Goal: Task Accomplishment & Management: Manage account settings

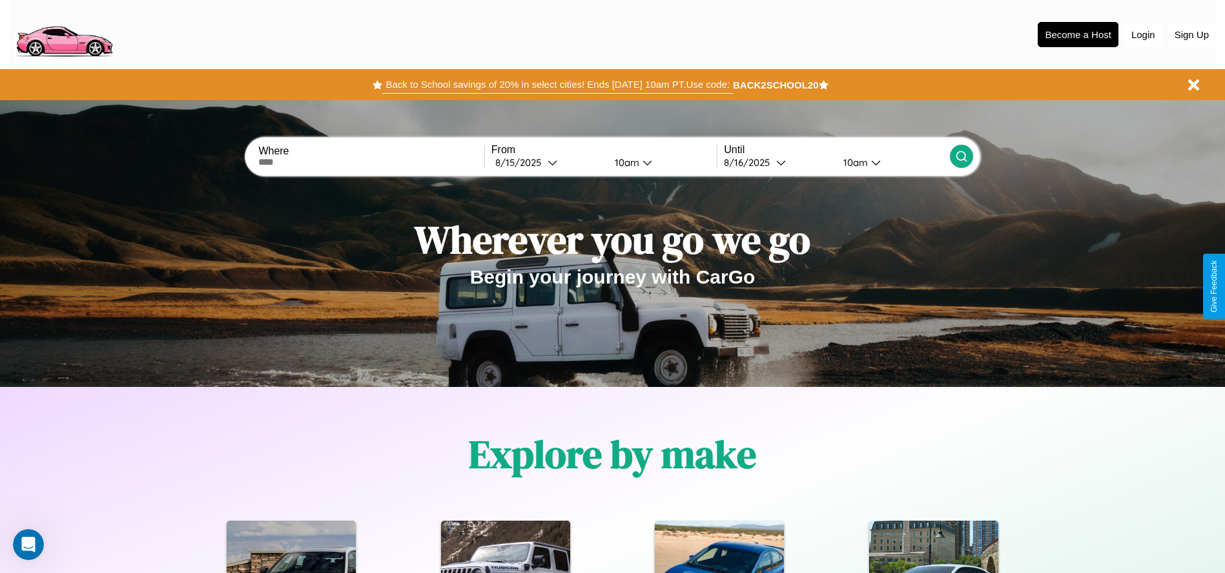
click at [557, 85] on button "Back to School savings of 20% in select cities! Ends [DATE] 10am PT. Use code:" at bounding box center [557, 85] width 350 height 18
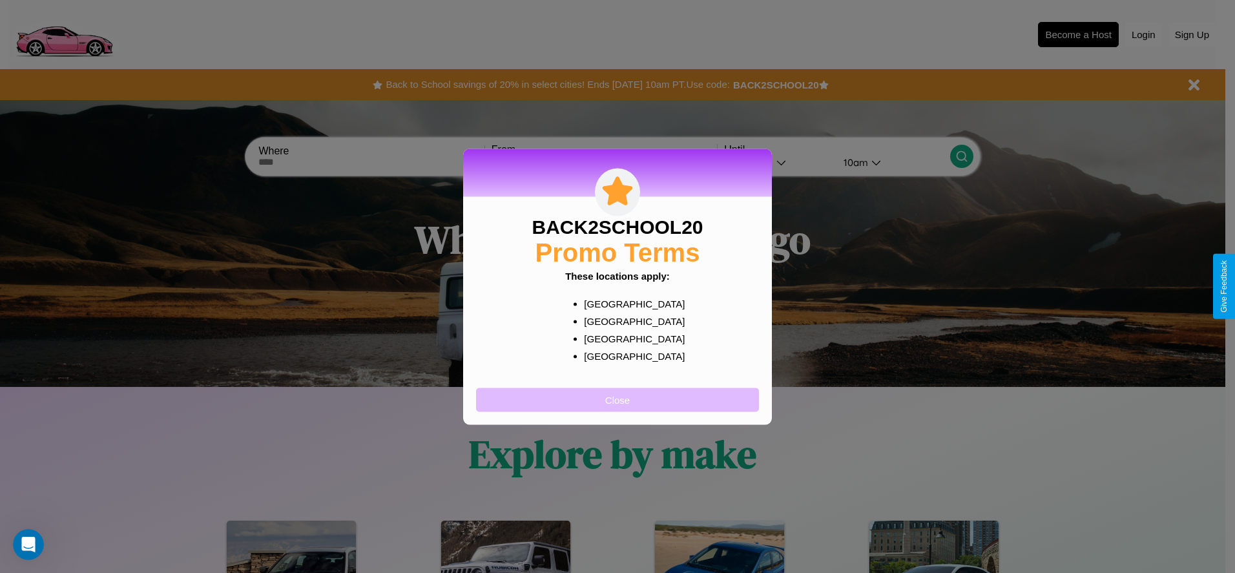
click at [618, 399] on button "Close" at bounding box center [617, 400] width 283 height 24
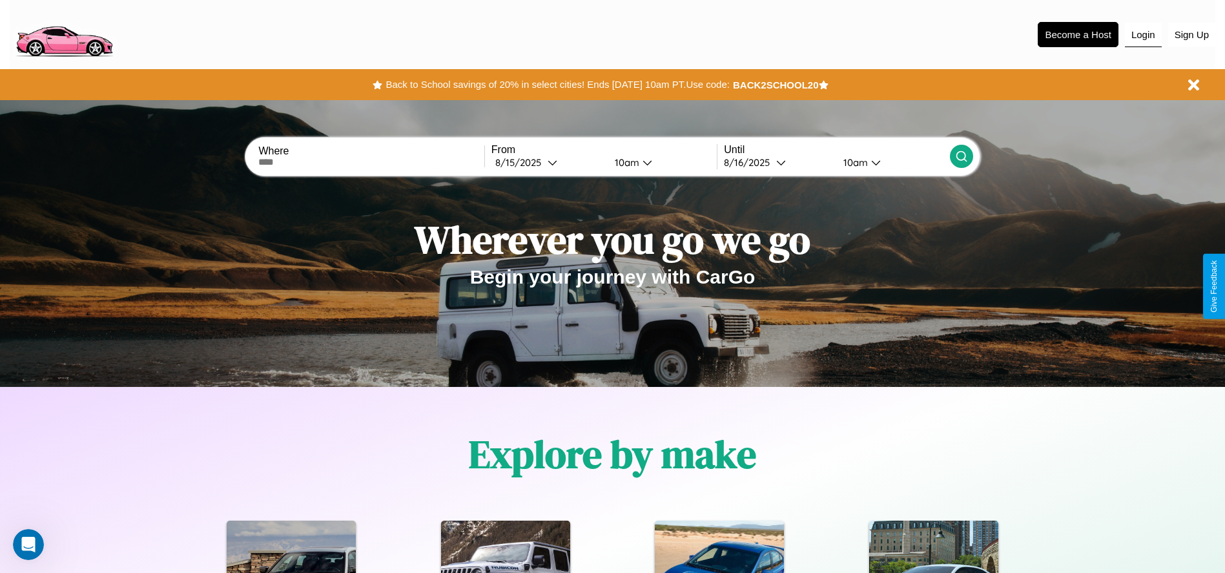
click at [1143, 34] on button "Login" at bounding box center [1143, 35] width 37 height 25
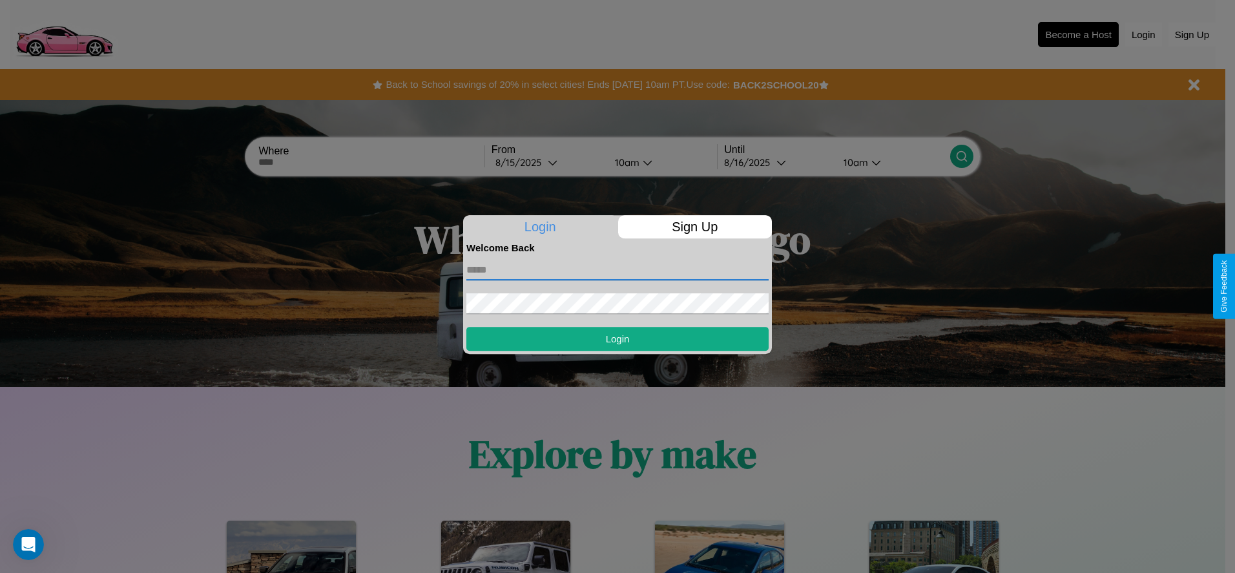
click at [618, 269] on input "text" at bounding box center [617, 270] width 302 height 21
type input "**********"
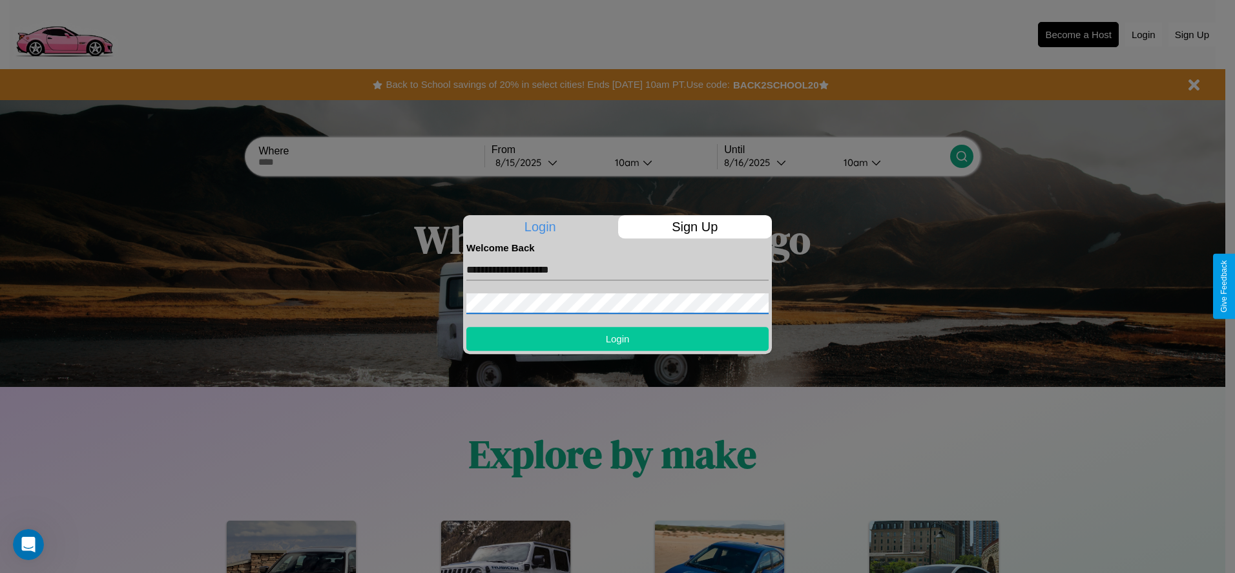
click at [618, 338] on button "Login" at bounding box center [617, 339] width 302 height 24
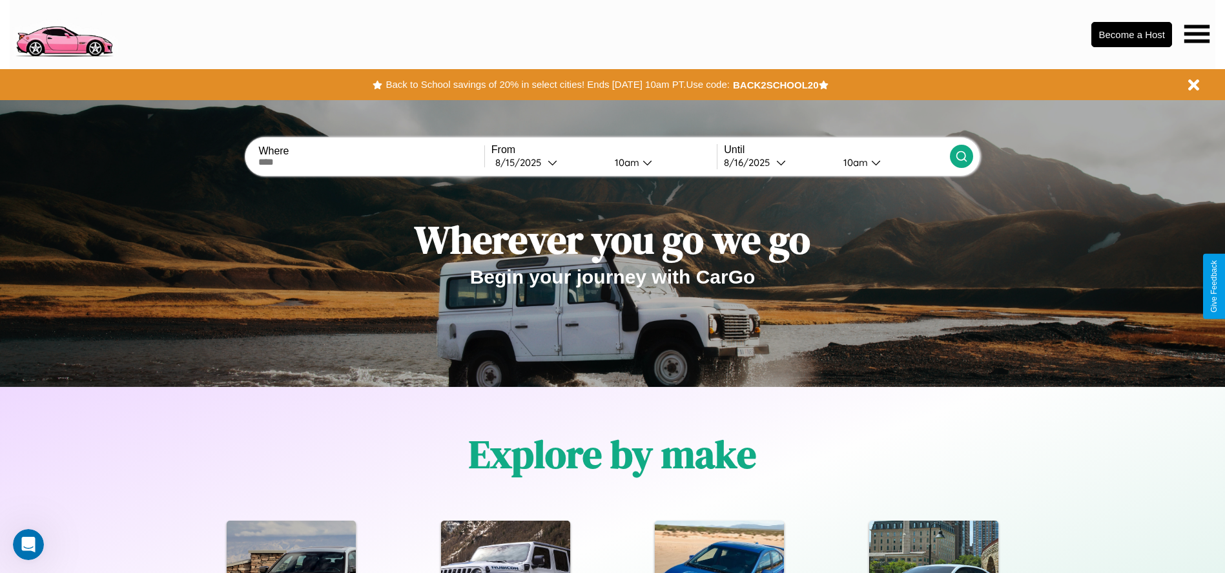
click at [1197, 34] on icon at bounding box center [1197, 34] width 25 height 18
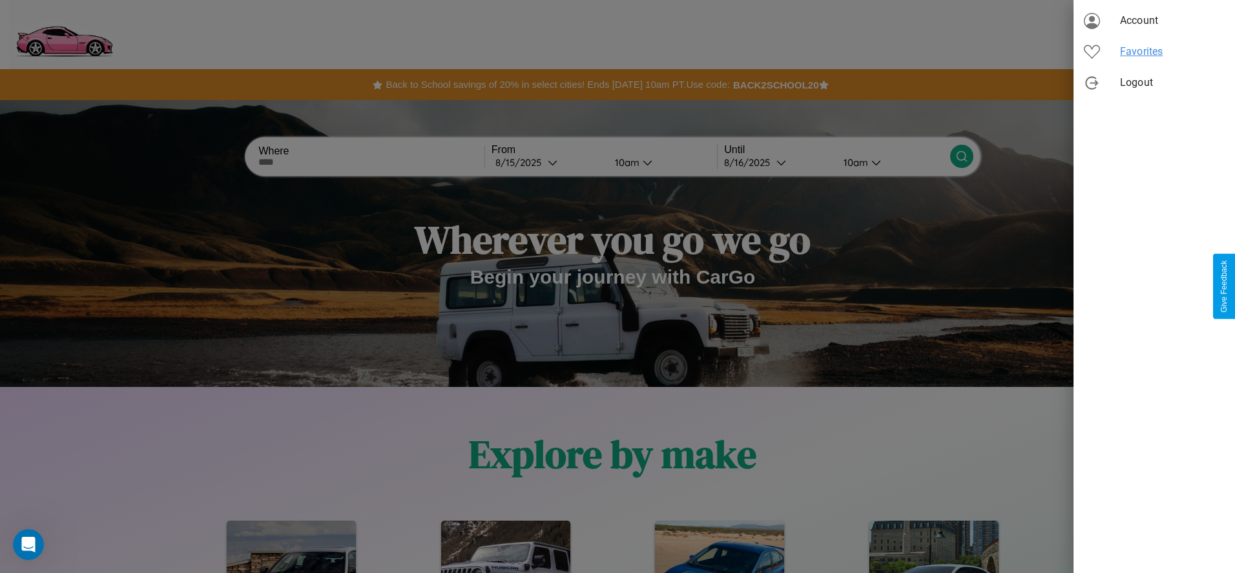
click at [1154, 52] on span "Favorites" at bounding box center [1172, 52] width 105 height 16
